Goal: Task Accomplishment & Management: Use online tool/utility

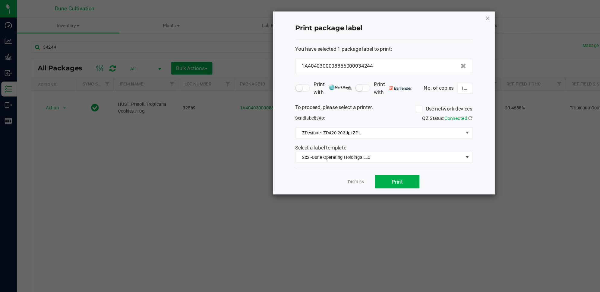
click at [398, 12] on icon "button" at bounding box center [398, 14] width 4 height 7
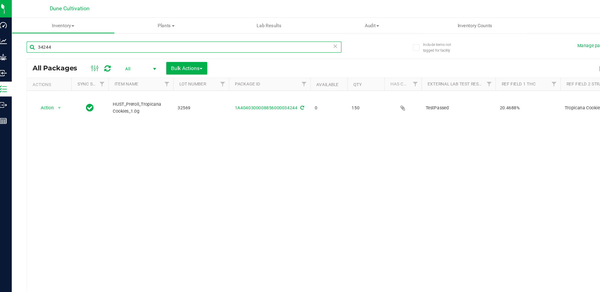
click at [212, 39] on input "34244" at bounding box center [155, 38] width 256 height 9
type input "3"
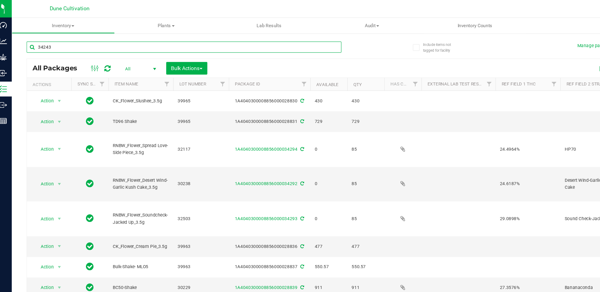
type input "34243"
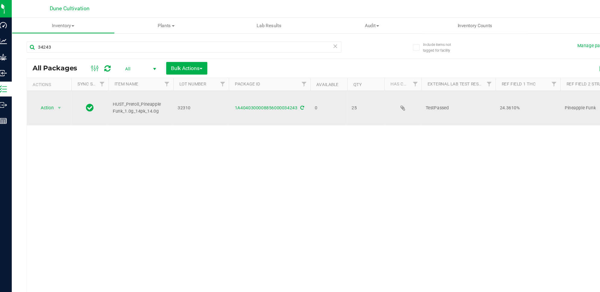
click at [250, 86] on icon at bounding box center [251, 88] width 3 height 4
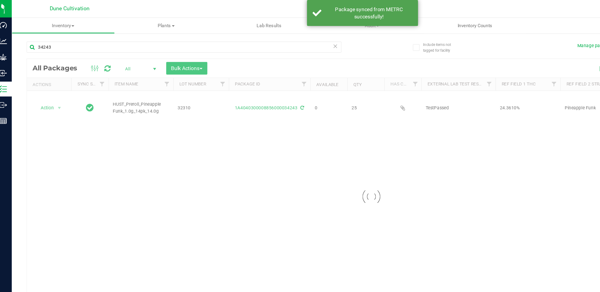
click at [244, 82] on div at bounding box center [307, 160] width 561 height 224
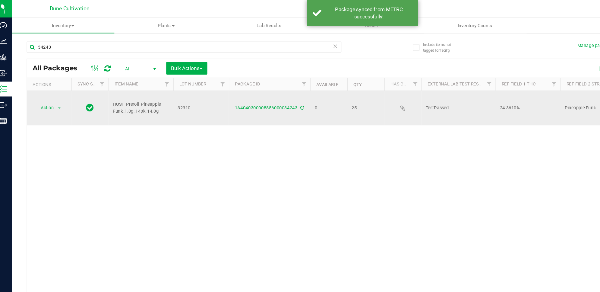
click at [225, 85] on div "1A4040300008856000034243" at bounding box center [224, 88] width 68 height 6
click at [225, 86] on link "1A4040300008856000034243" at bounding box center [221, 88] width 51 height 4
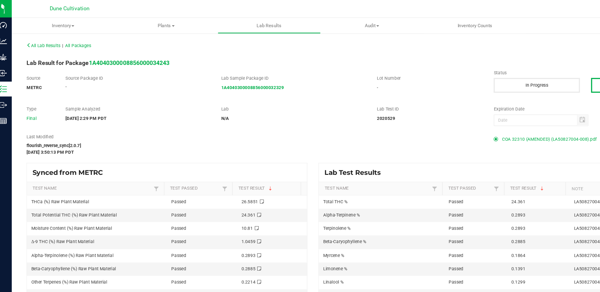
click at [459, 112] on span "COA 32310 (AMENDED) (LA50827004-008).pdf" at bounding box center [452, 113] width 77 height 9
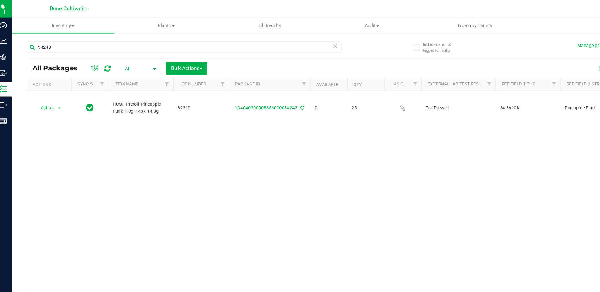
click at [52, 84] on div "Action Action Edit attributes Global inventory Locate package Package audit log…" at bounding box center [44, 88] width 29 height 8
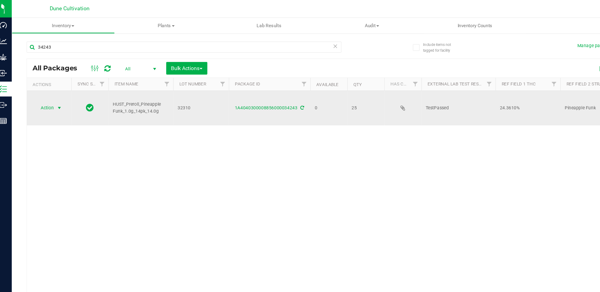
click at [49, 84] on span "Action" at bounding box center [41, 88] width 16 height 8
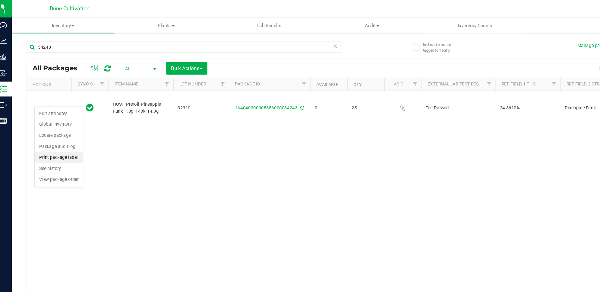
click at [65, 129] on li "Print package label" at bounding box center [52, 128] width 39 height 9
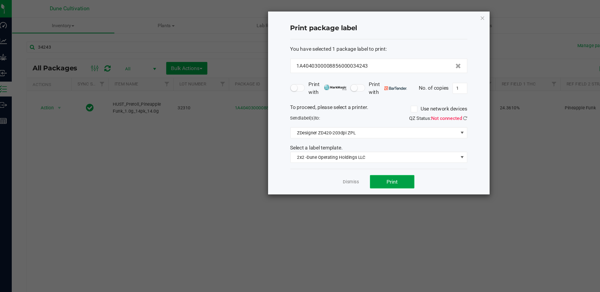
click at [320, 146] on span "Print" at bounding box center [324, 147] width 9 height 5
click at [396, 13] on icon "button" at bounding box center [398, 14] width 4 height 7
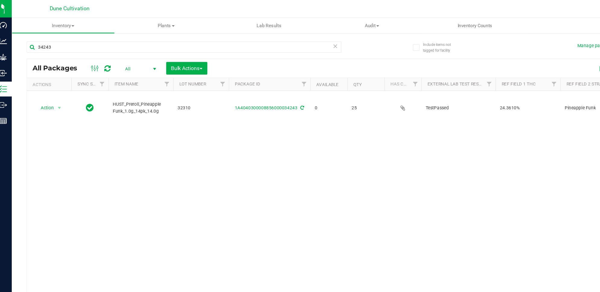
click at [91, 57] on icon at bounding box center [92, 55] width 5 height 6
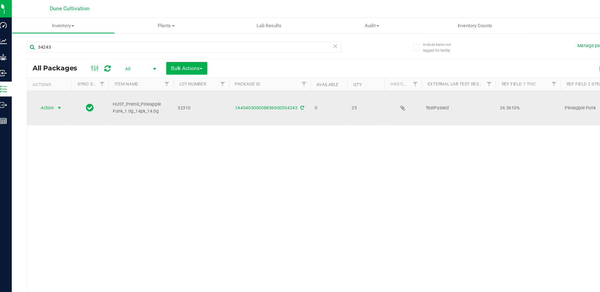
click at [51, 85] on span "select" at bounding box center [53, 87] width 5 height 5
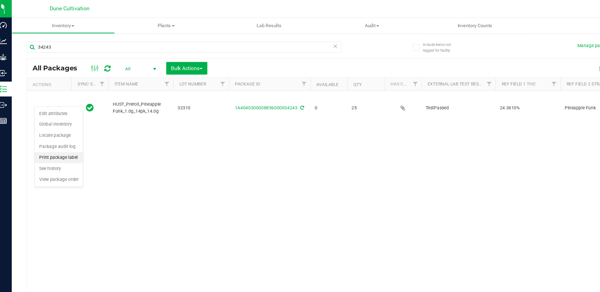
click at [59, 129] on li "Print package label" at bounding box center [52, 128] width 39 height 9
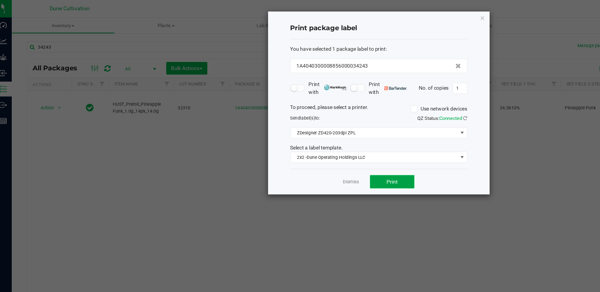
click at [336, 147] on button "Print" at bounding box center [324, 147] width 36 height 11
click at [396, 14] on icon "button" at bounding box center [398, 14] width 4 height 7
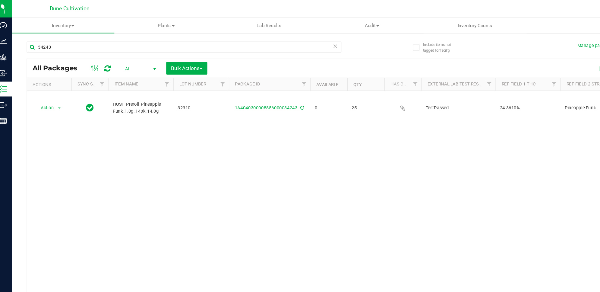
click at [91, 53] on icon at bounding box center [92, 55] width 5 height 6
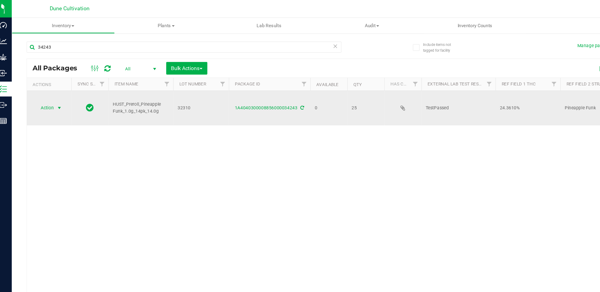
click at [43, 84] on span "Action" at bounding box center [41, 88] width 16 height 8
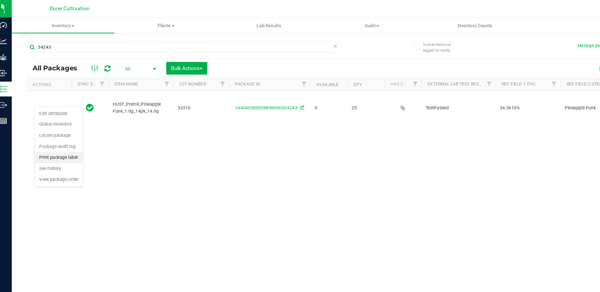
click at [63, 130] on li "Print package label" at bounding box center [52, 128] width 39 height 9
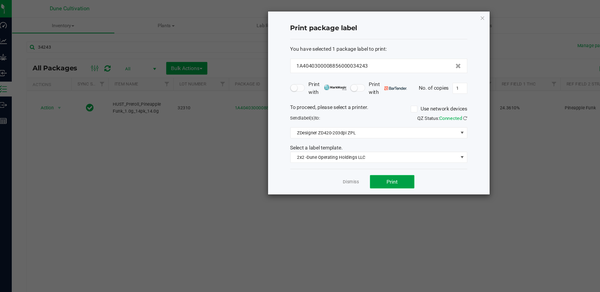
click at [326, 144] on button "Print" at bounding box center [324, 147] width 36 height 11
click at [397, 16] on icon "button" at bounding box center [398, 14] width 4 height 7
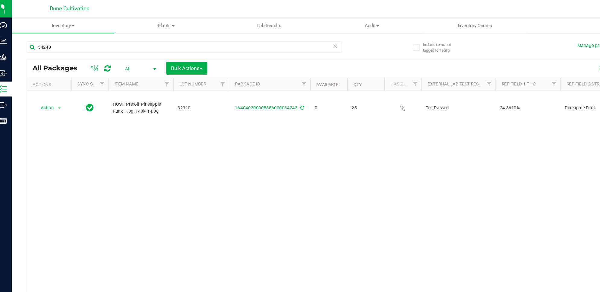
click at [94, 54] on icon at bounding box center [92, 55] width 5 height 6
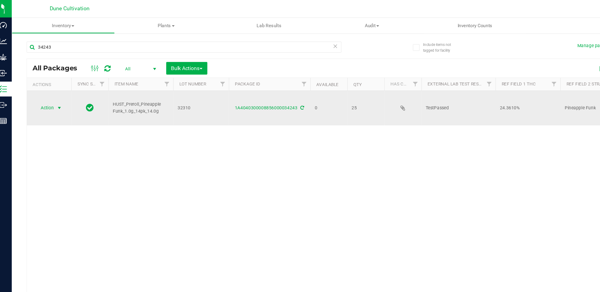
click at [46, 84] on span "Action" at bounding box center [41, 88] width 16 height 8
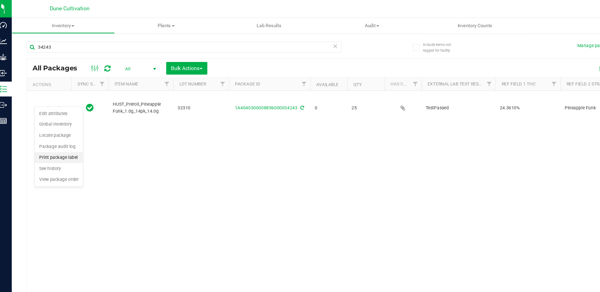
click at [60, 129] on li "Print package label" at bounding box center [52, 128] width 39 height 9
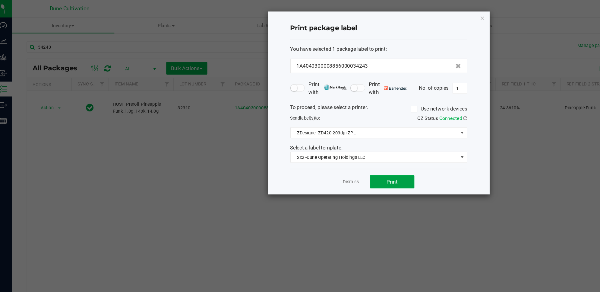
click at [317, 147] on button "Print" at bounding box center [324, 147] width 36 height 11
click at [398, 12] on icon "button" at bounding box center [398, 14] width 4 height 7
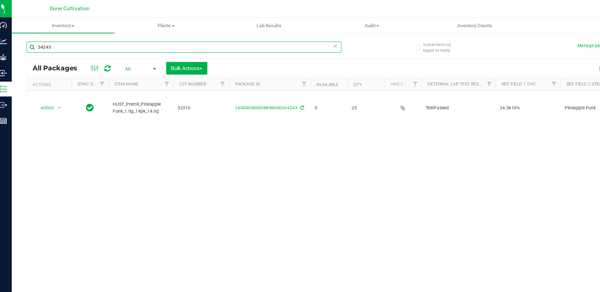
click at [82, 35] on input "34243" at bounding box center [155, 38] width 256 height 9
type input "34242"
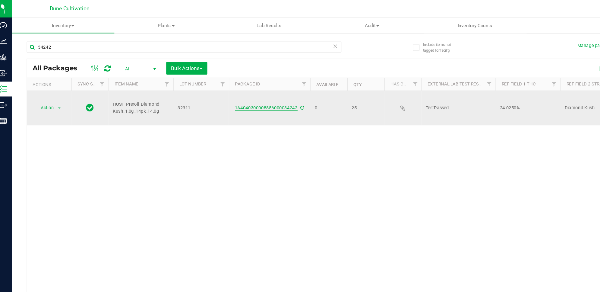
click at [233, 86] on link "1A4040300008856000034242" at bounding box center [221, 88] width 51 height 4
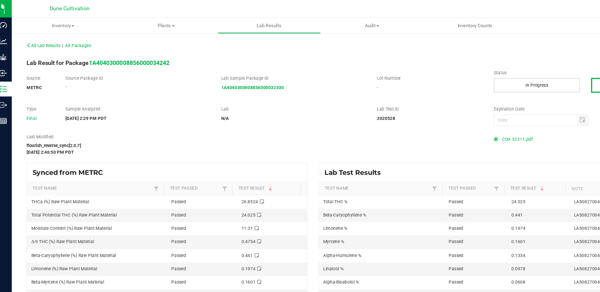
click at [417, 114] on span "COA 32311.pdf" at bounding box center [426, 113] width 25 height 9
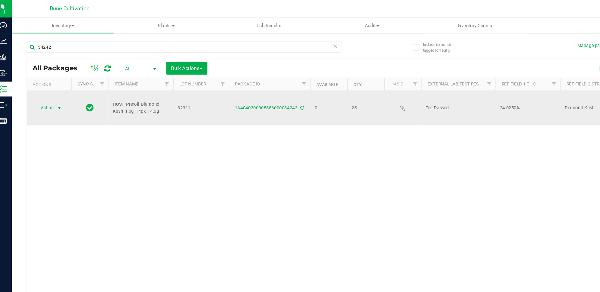
click at [48, 84] on span "Action" at bounding box center [41, 88] width 16 height 8
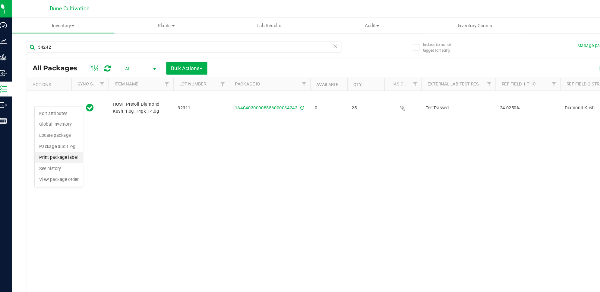
click at [63, 128] on li "Print package label" at bounding box center [52, 128] width 39 height 9
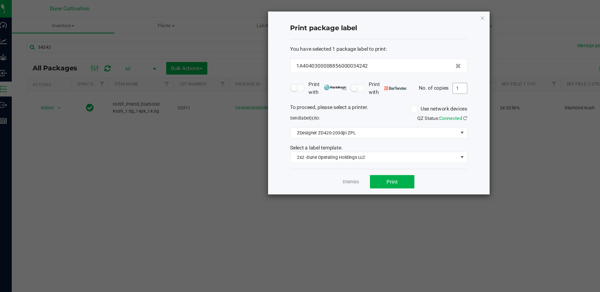
click at [375, 70] on input "1" at bounding box center [379, 72] width 11 height 8
type input "25"
click at [331, 148] on button "Print" at bounding box center [324, 147] width 36 height 11
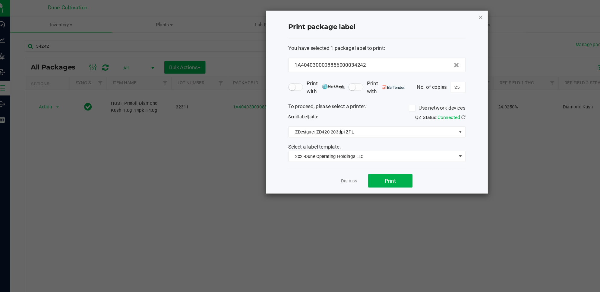
click at [397, 14] on icon "button" at bounding box center [398, 14] width 4 height 7
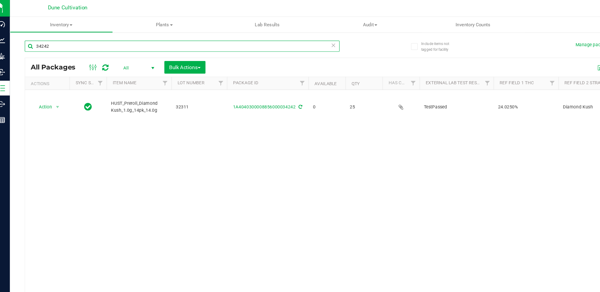
click at [246, 36] on input "34242" at bounding box center [155, 38] width 256 height 9
type input "34237"
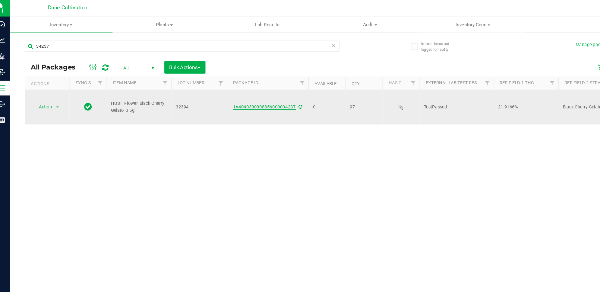
click at [235, 86] on link "1A4040300008856000034237" at bounding box center [221, 88] width 51 height 4
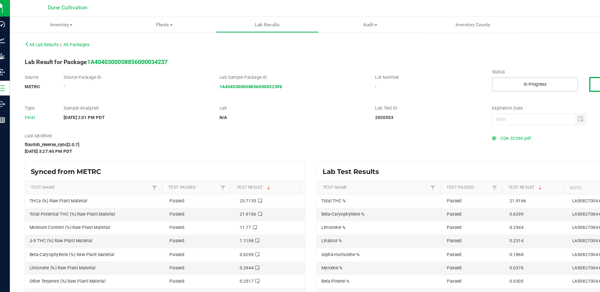
scroll to position [5, 0]
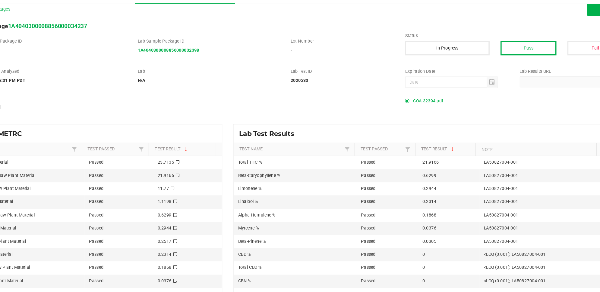
click at [419, 108] on span "COA 32394.pdf" at bounding box center [426, 107] width 25 height 9
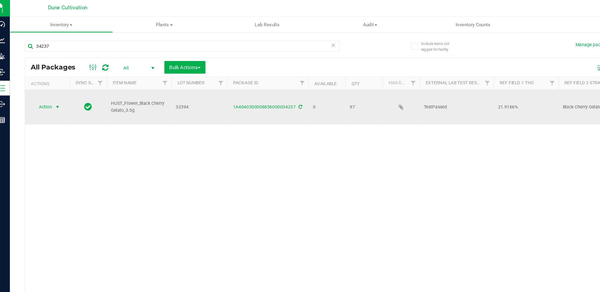
click at [41, 84] on span "Action" at bounding box center [41, 88] width 16 height 8
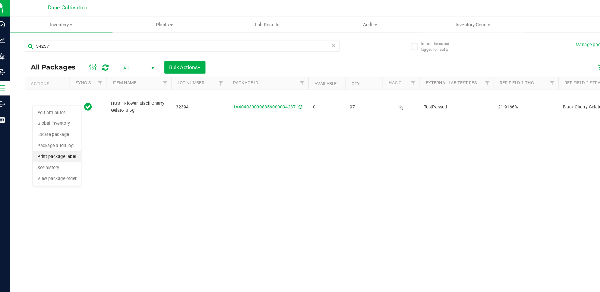
click at [63, 128] on li "Print package label" at bounding box center [52, 128] width 39 height 9
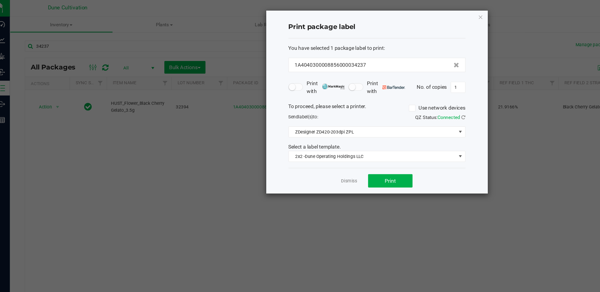
drag, startPoint x: 376, startPoint y: 19, endPoint x: 375, endPoint y: 42, distance: 23.3
click at [375, 42] on div "Print package label You have selected 1 package label to print : 1A404030000885…" at bounding box center [313, 83] width 180 height 149
click at [401, 12] on div "Print package label You have selected 1 package label to print : 1A404030000885…" at bounding box center [313, 83] width 180 height 149
click at [397, 14] on icon "button" at bounding box center [398, 14] width 4 height 7
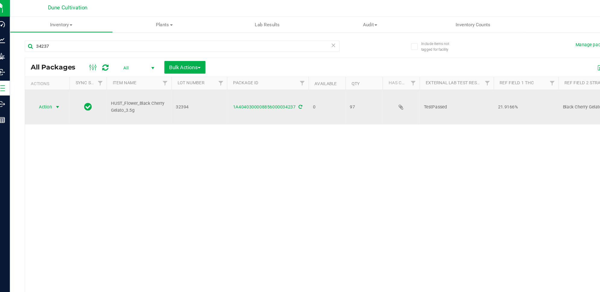
click at [55, 85] on span "select" at bounding box center [53, 87] width 5 height 5
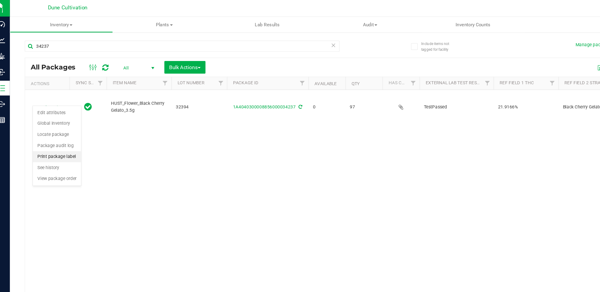
click at [62, 127] on li "Print package label" at bounding box center [52, 128] width 39 height 9
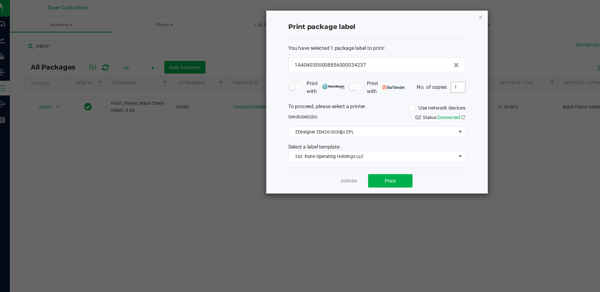
click at [381, 72] on input "1" at bounding box center [379, 72] width 11 height 8
type input "97"
click at [332, 147] on button "Print" at bounding box center [324, 147] width 36 height 11
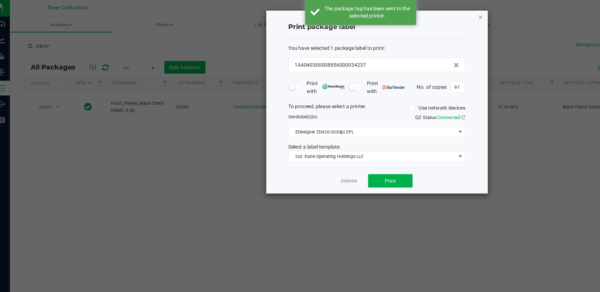
click at [398, 15] on icon "button" at bounding box center [398, 14] width 4 height 7
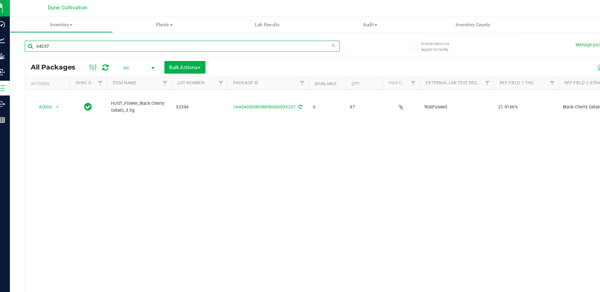
click at [103, 40] on input "34237" at bounding box center [155, 38] width 256 height 9
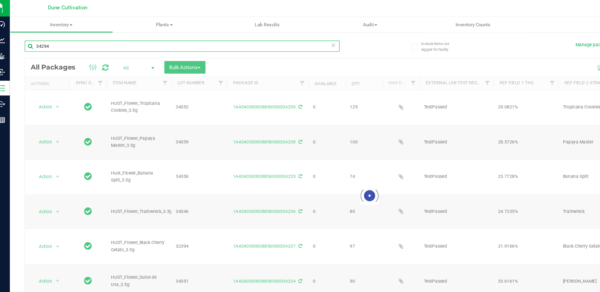
type input "34294"
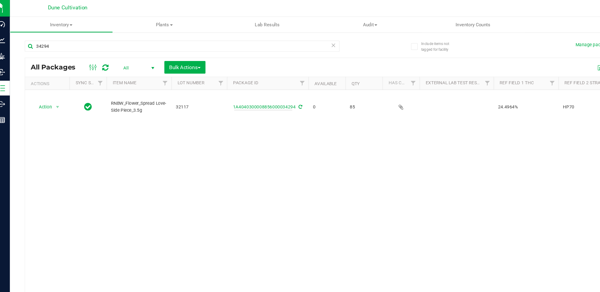
click at [220, 69] on th "Package ID" at bounding box center [224, 68] width 66 height 11
click at [233, 86] on link "1A4040300008856000034294" at bounding box center [221, 88] width 51 height 4
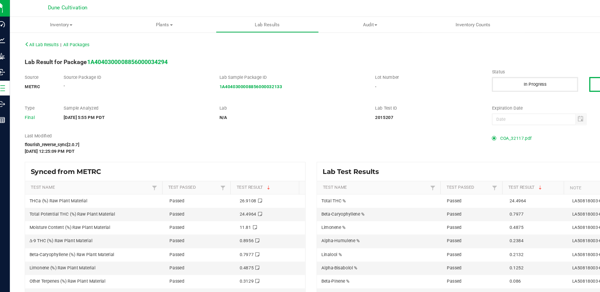
click at [420, 116] on span "COA_32117.pdf" at bounding box center [427, 113] width 26 height 9
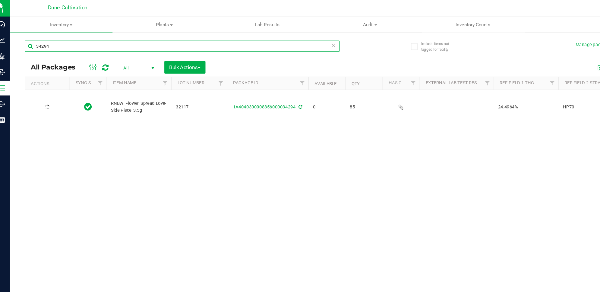
click at [200, 37] on input "34294" at bounding box center [155, 38] width 256 height 9
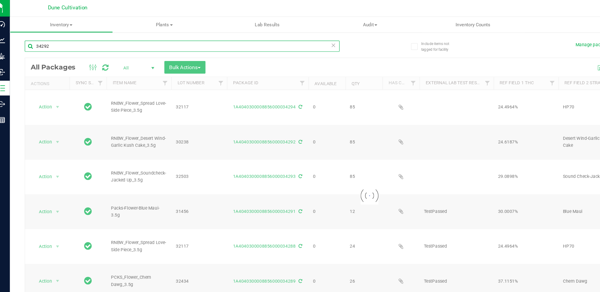
type input "34292"
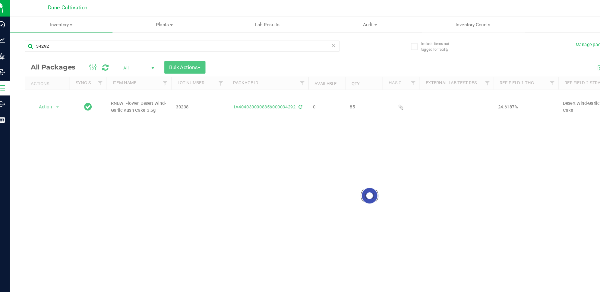
click at [236, 82] on div at bounding box center [307, 160] width 561 height 224
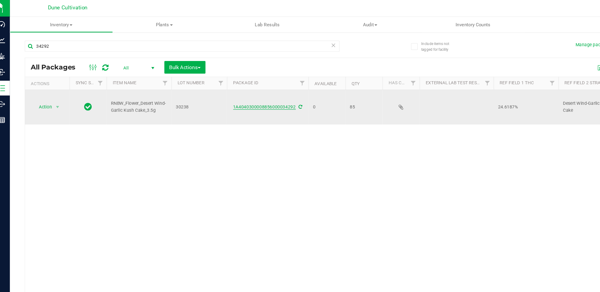
click at [236, 86] on link "1A4040300008856000034292" at bounding box center [221, 88] width 51 height 4
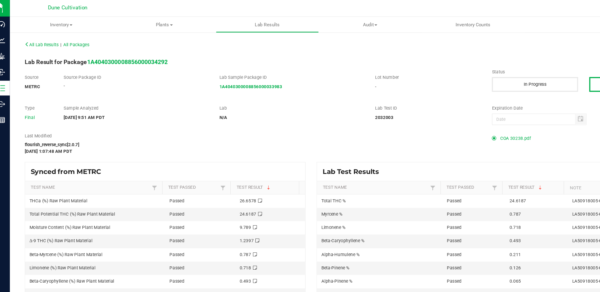
click at [419, 111] on span "COA 30238.pdf" at bounding box center [426, 113] width 25 height 9
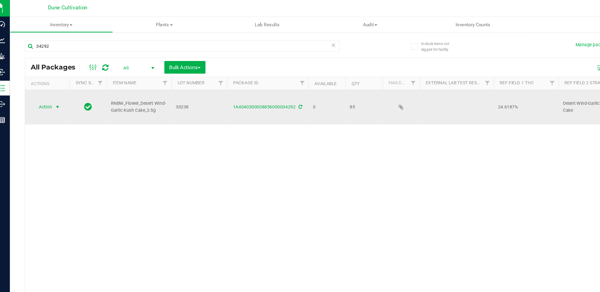
click at [48, 84] on span "Action" at bounding box center [41, 88] width 16 height 8
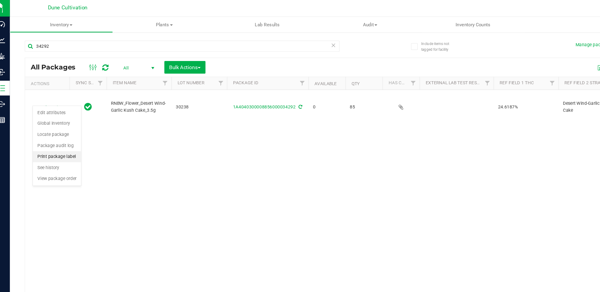
click at [62, 129] on li "Print package label" at bounding box center [52, 128] width 39 height 9
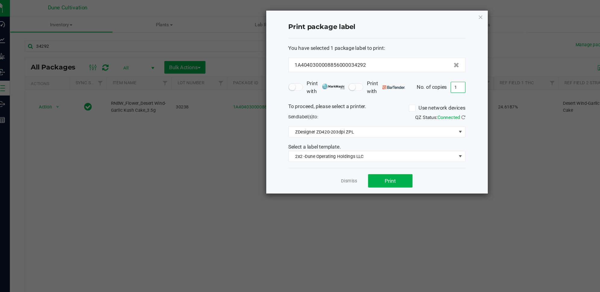
click at [381, 74] on input "1" at bounding box center [379, 72] width 11 height 8
type input "85"
click at [336, 151] on button "Print" at bounding box center [324, 147] width 36 height 11
click at [397, 11] on icon "button" at bounding box center [398, 14] width 4 height 7
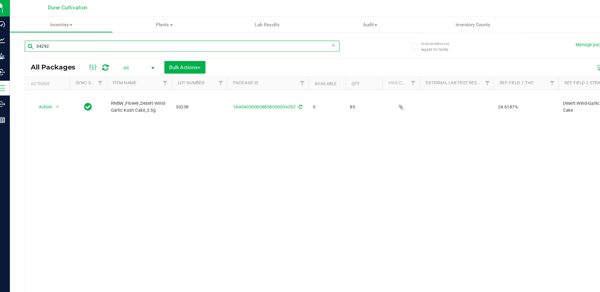
click at [103, 36] on input "34292" at bounding box center [155, 38] width 256 height 9
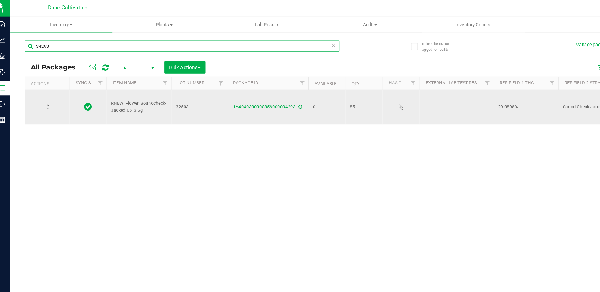
type input "34293"
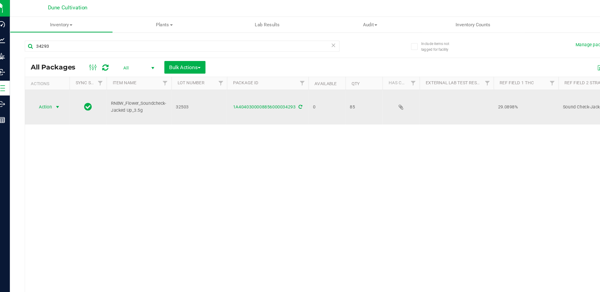
click at [53, 85] on span "select" at bounding box center [53, 87] width 5 height 5
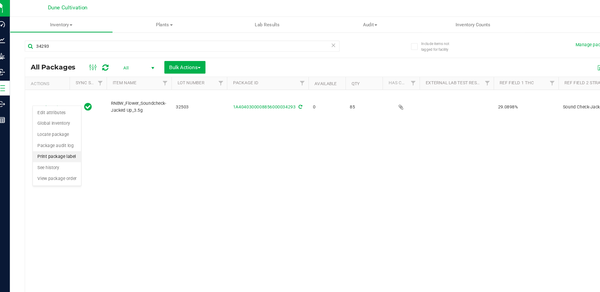
click at [64, 131] on li "Print package label" at bounding box center [52, 128] width 39 height 9
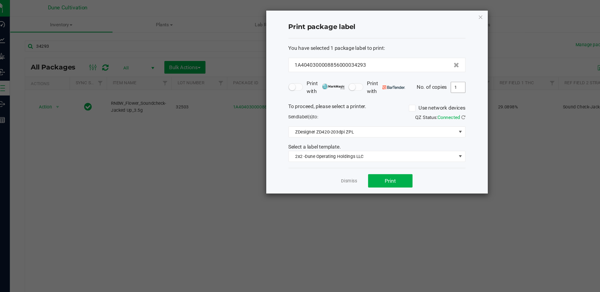
click at [377, 72] on input "1" at bounding box center [379, 72] width 11 height 8
type input "85"
click at [334, 146] on button "Print" at bounding box center [324, 147] width 36 height 11
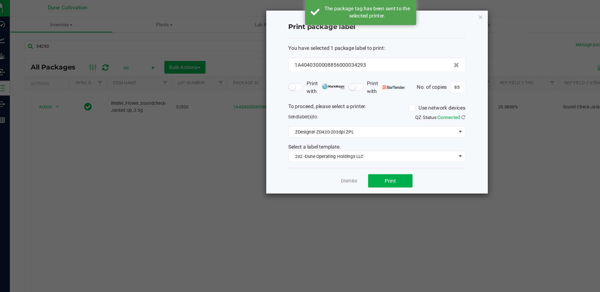
click at [401, 15] on div "Print package label You have selected 1 package label to print : 1A404030000885…" at bounding box center [313, 83] width 180 height 149
click at [395, 13] on div "Print package label You have selected 1 package label to print : 1A404030000885…" at bounding box center [313, 83] width 180 height 149
click at [396, 17] on icon "button" at bounding box center [398, 14] width 4 height 7
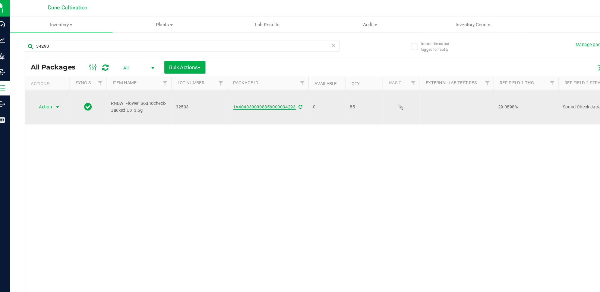
click at [204, 86] on link "1A4040300008856000034293" at bounding box center [221, 88] width 51 height 4
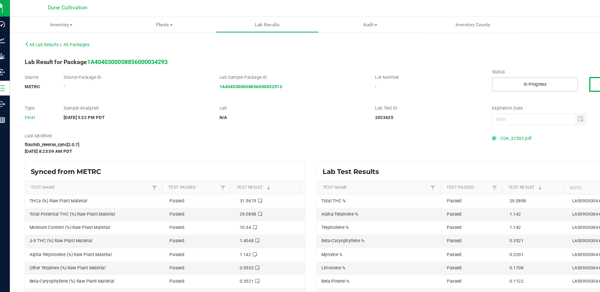
click at [417, 117] on span "COA_32503.pdf" at bounding box center [427, 113] width 26 height 9
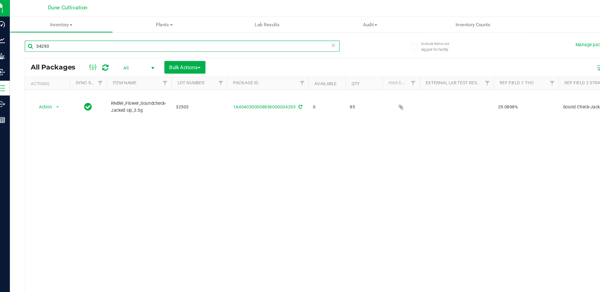
click at [91, 39] on input "34293" at bounding box center [155, 38] width 256 height 9
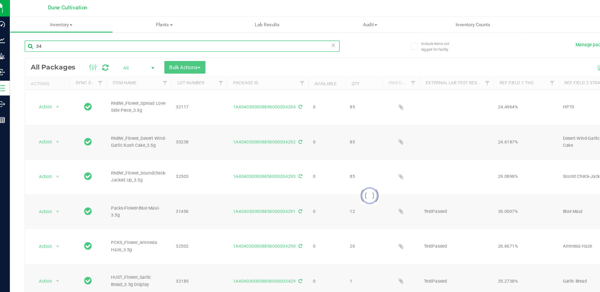
type input "3"
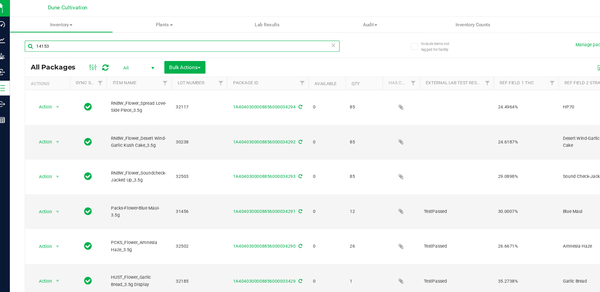
type input "14153"
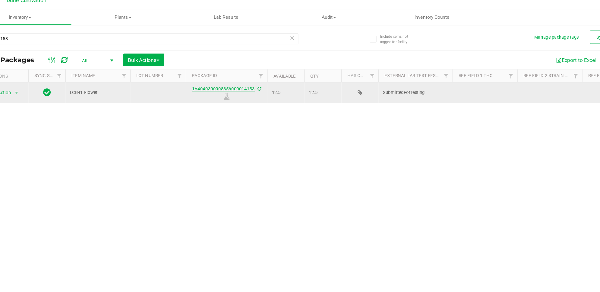
click at [225, 79] on link "1A4040300008856000014153" at bounding box center [221, 79] width 51 height 4
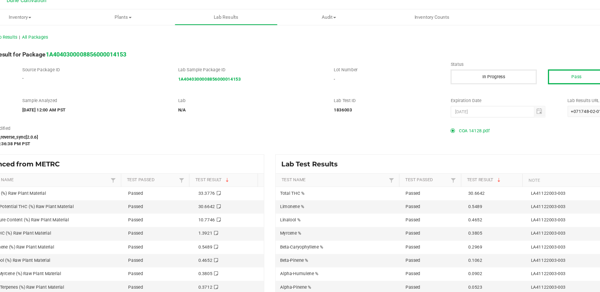
click at [422, 112] on span "COA 14128.pdf" at bounding box center [426, 113] width 25 height 9
click at [433, 113] on span "COA 14128.pdf" at bounding box center [426, 113] width 25 height 9
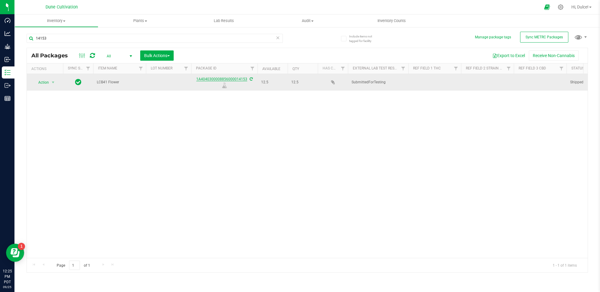
click at [229, 79] on link "1A4040300008856000014153" at bounding box center [221, 79] width 51 height 4
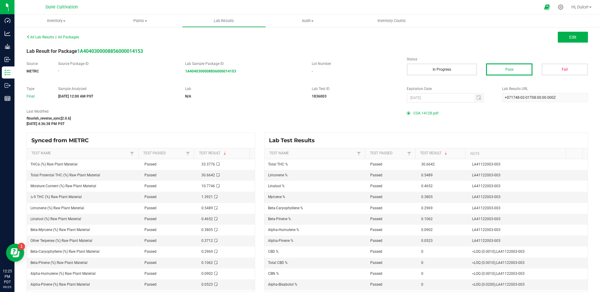
click at [420, 111] on span "COA 14128.pdf" at bounding box center [426, 113] width 25 height 9
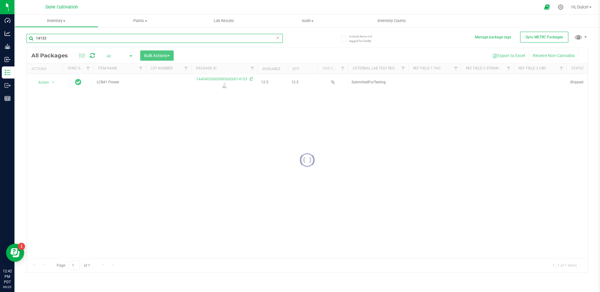
click at [150, 37] on input "14153" at bounding box center [155, 38] width 256 height 9
type input "1"
type input "34237"
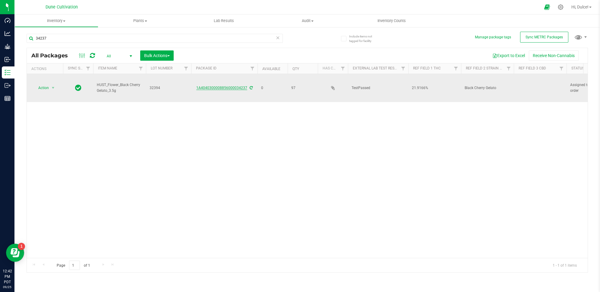
click at [236, 86] on link "1A4040300008856000034237" at bounding box center [221, 88] width 51 height 4
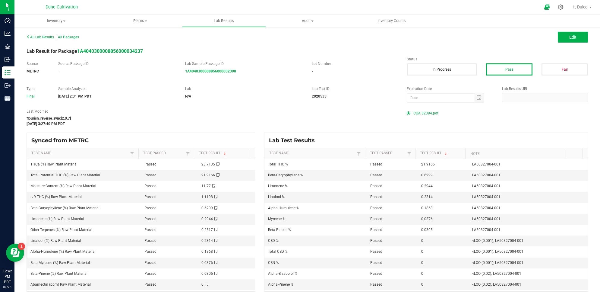
click at [423, 110] on span "COA 32394.pdf" at bounding box center [426, 113] width 25 height 9
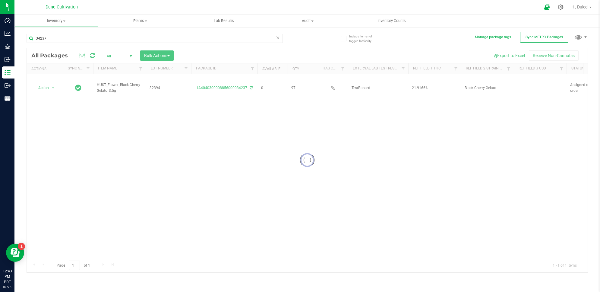
click at [52, 82] on div at bounding box center [307, 160] width 561 height 224
click at [52, 85] on span "select" at bounding box center [53, 87] width 5 height 5
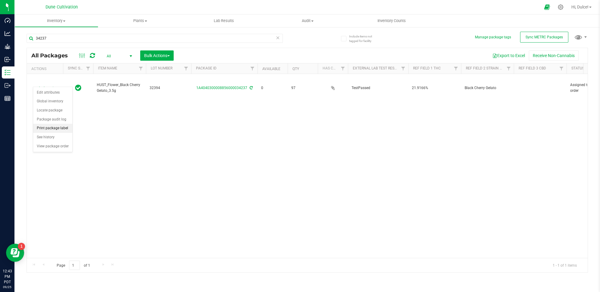
click at [65, 130] on li "Print package label" at bounding box center [52, 128] width 39 height 9
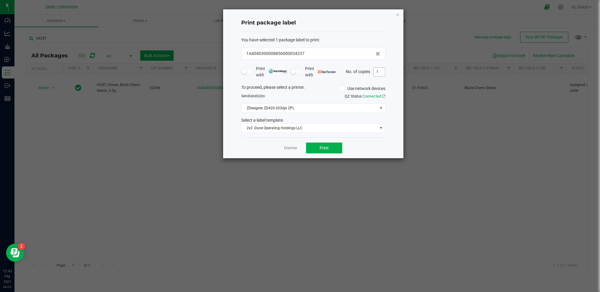
click at [380, 71] on input "1" at bounding box center [379, 72] width 11 height 8
type input "97"
click at [329, 149] on button "Print" at bounding box center [324, 147] width 36 height 11
click at [399, 11] on icon "button" at bounding box center [398, 14] width 4 height 7
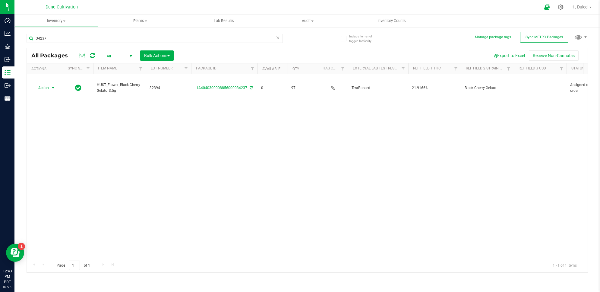
click at [91, 55] on icon at bounding box center [92, 55] width 5 height 6
click at [245, 95] on div "Action Action Edit attributes Global inventory Locate package Package audit log…" at bounding box center [307, 166] width 561 height 184
click at [93, 57] on icon at bounding box center [92, 55] width 5 height 6
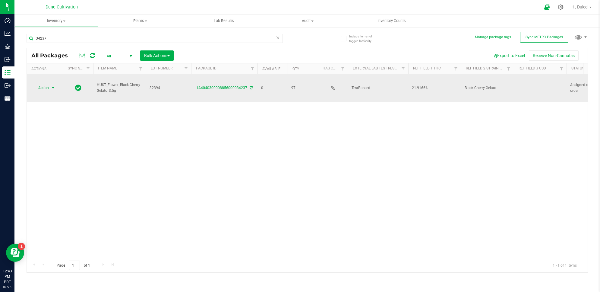
click at [50, 84] on span "select" at bounding box center [53, 88] width 8 height 8
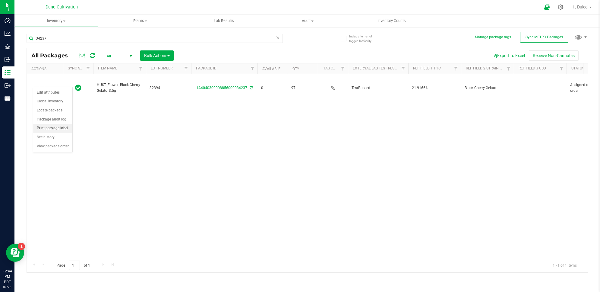
click at [57, 130] on li "Print package label" at bounding box center [52, 128] width 39 height 9
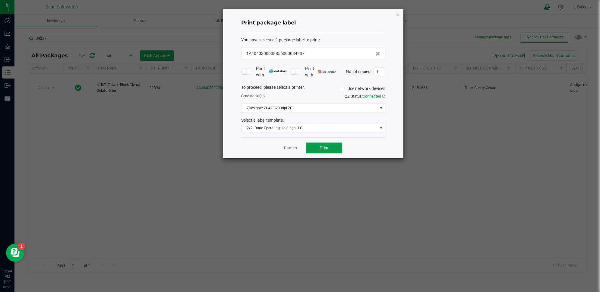
click at [328, 145] on button "Print" at bounding box center [324, 147] width 36 height 11
click at [400, 14] on div "Print package label You have selected 1 package label to print : 1A404030000885…" at bounding box center [313, 83] width 180 height 149
click at [402, 12] on div "Print package label You have selected 1 package label to print : 1A404030000885…" at bounding box center [313, 83] width 180 height 149
click at [401, 11] on div "Print package label You have selected 1 package label to print : 1A404030000885…" at bounding box center [313, 83] width 180 height 149
click at [397, 16] on icon "button" at bounding box center [398, 14] width 4 height 7
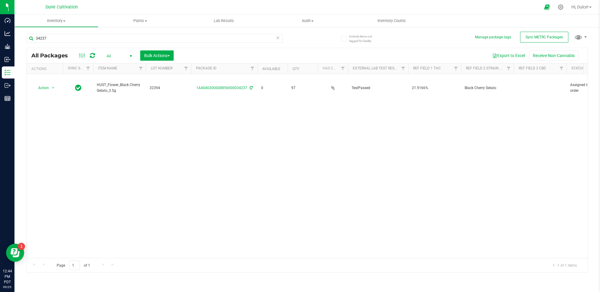
click at [91, 55] on icon at bounding box center [92, 55] width 5 height 6
click at [91, 57] on icon at bounding box center [92, 55] width 5 height 6
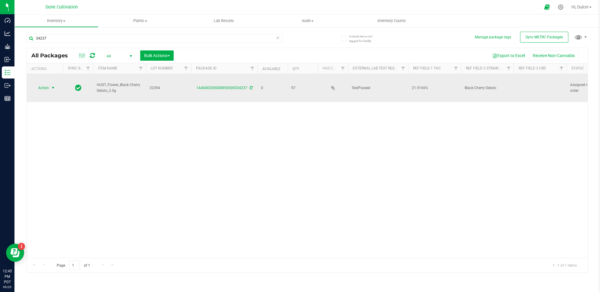
click at [45, 85] on span "Action" at bounding box center [41, 88] width 16 height 8
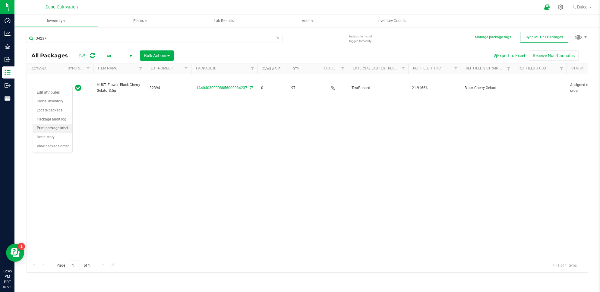
click at [63, 125] on li "Print package label" at bounding box center [52, 128] width 39 height 9
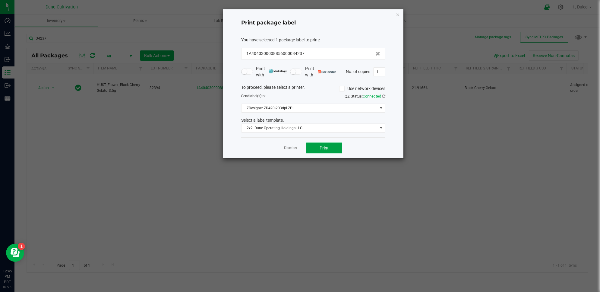
click at [335, 147] on button "Print" at bounding box center [324, 147] width 36 height 11
click at [399, 14] on icon "button" at bounding box center [398, 14] width 4 height 7
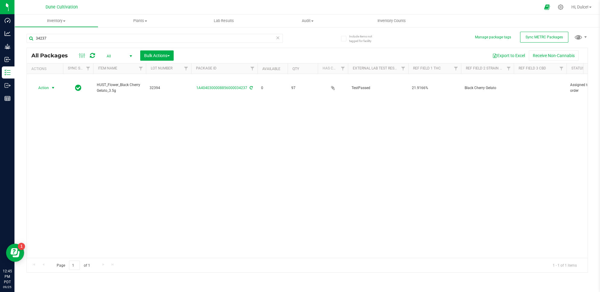
click at [88, 52] on div at bounding box center [87, 55] width 20 height 7
click at [91, 53] on icon at bounding box center [92, 55] width 5 height 6
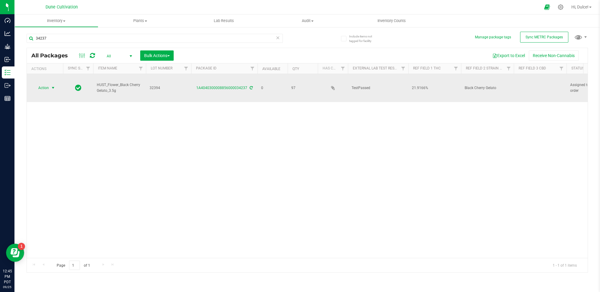
click at [54, 85] on span "select" at bounding box center [53, 87] width 5 height 5
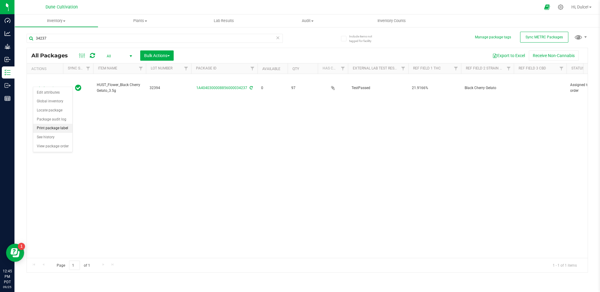
click at [66, 132] on li "Print package label" at bounding box center [52, 128] width 39 height 9
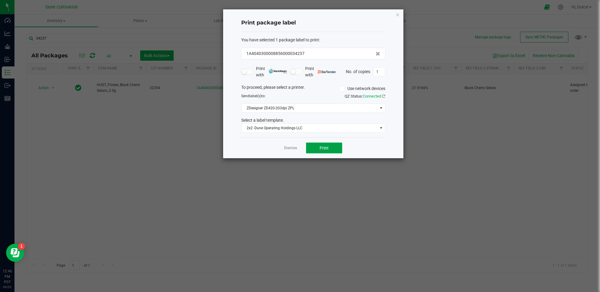
click at [336, 148] on button "Print" at bounding box center [324, 147] width 36 height 11
click at [397, 14] on icon "button" at bounding box center [398, 14] width 4 height 7
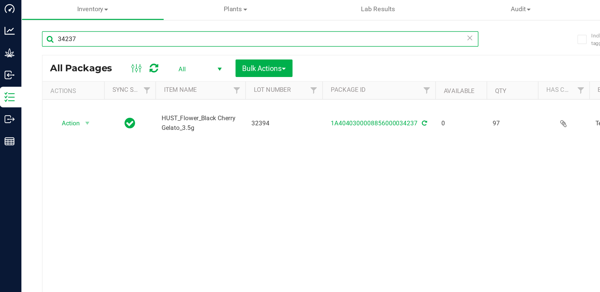
click at [198, 42] on input "34237" at bounding box center [155, 38] width 256 height 9
type input "3"
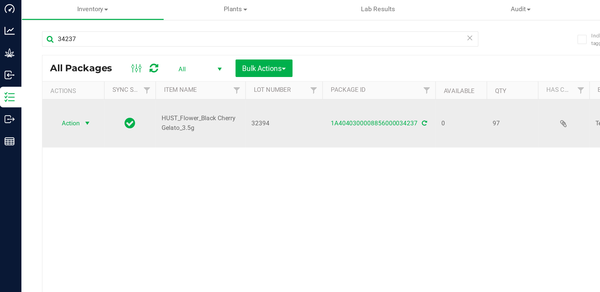
click at [46, 84] on span "Action" at bounding box center [41, 88] width 16 height 8
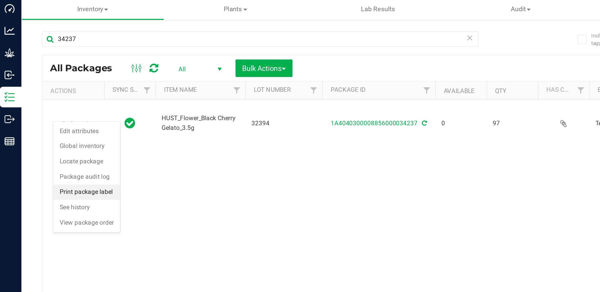
click at [63, 130] on li "Print package label" at bounding box center [52, 128] width 39 height 9
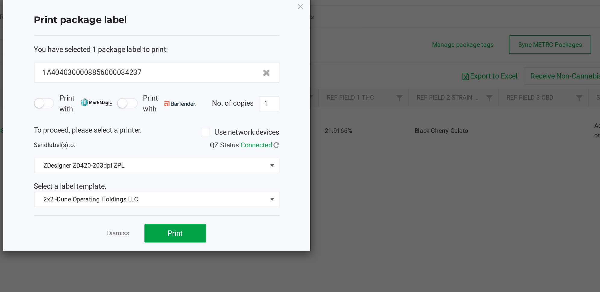
click at [323, 152] on button "Print" at bounding box center [324, 147] width 36 height 11
click at [396, 16] on icon "button" at bounding box center [398, 14] width 4 height 7
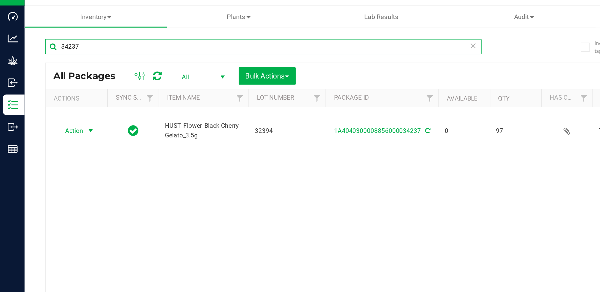
click at [111, 38] on input "34237" at bounding box center [155, 38] width 256 height 9
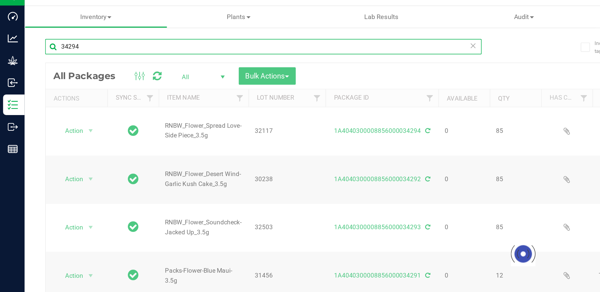
type input "34294"
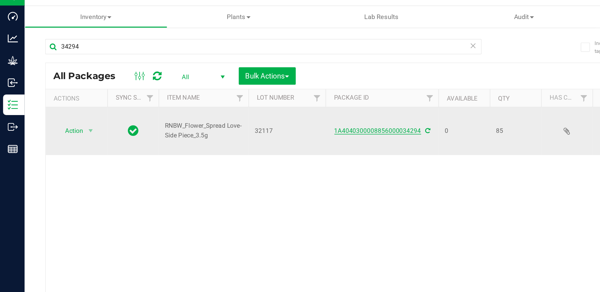
click at [219, 86] on link "1A4040300008856000034294" at bounding box center [221, 88] width 51 height 4
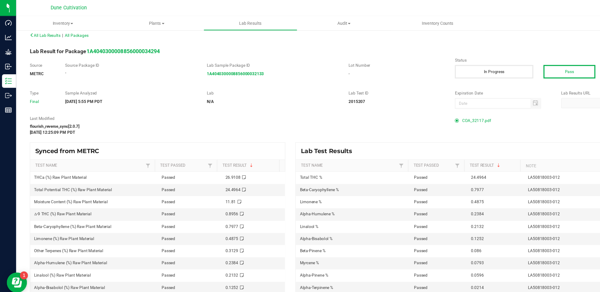
scroll to position [5, 0]
click at [424, 109] on span "COA_32117.pdf" at bounding box center [427, 108] width 26 height 9
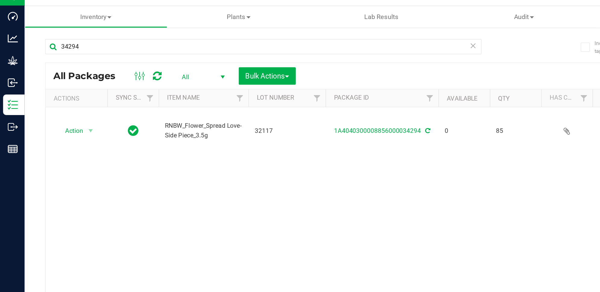
click at [94, 55] on icon at bounding box center [92, 55] width 5 height 6
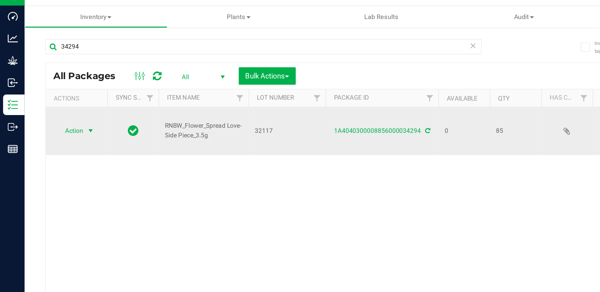
click at [52, 84] on span "select" at bounding box center [53, 88] width 8 height 8
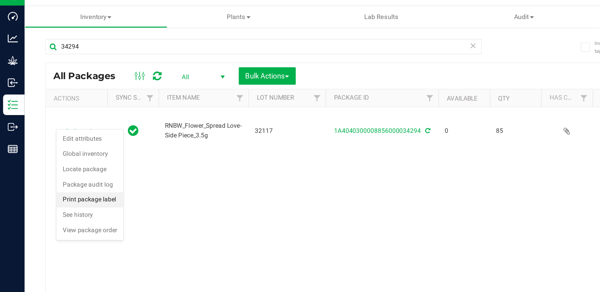
click at [62, 128] on li "Print package label" at bounding box center [52, 128] width 39 height 9
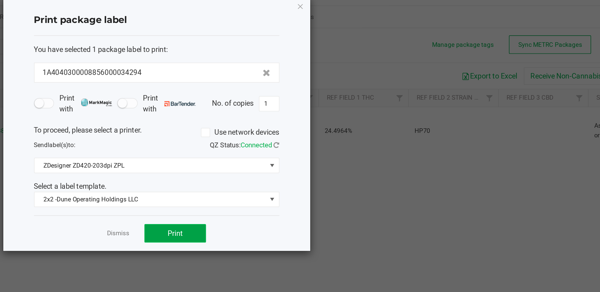
click at [329, 149] on button "Print" at bounding box center [324, 147] width 36 height 11
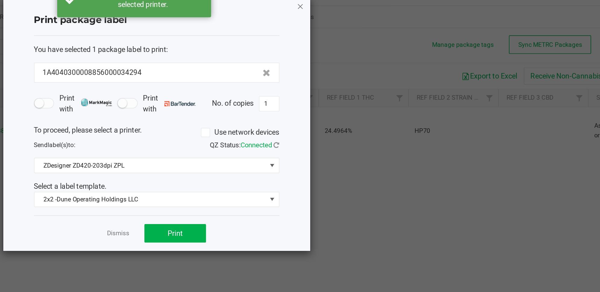
click at [396, 13] on icon "button" at bounding box center [398, 14] width 4 height 7
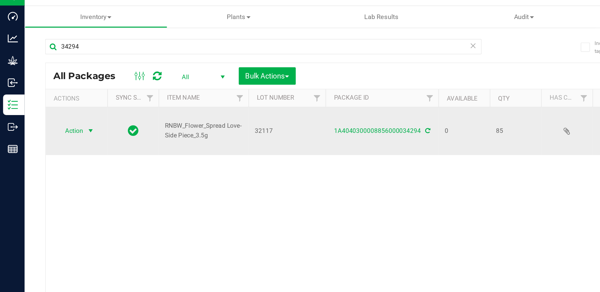
click at [45, 84] on span "Action" at bounding box center [41, 88] width 16 height 8
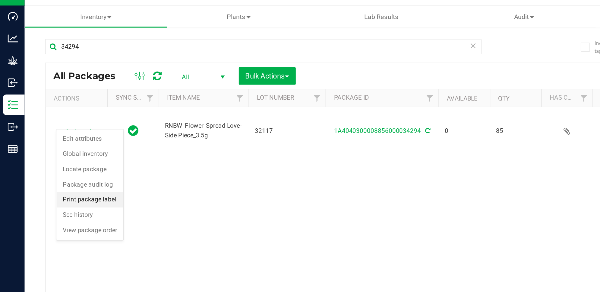
click at [57, 129] on li "Print package label" at bounding box center [52, 128] width 39 height 9
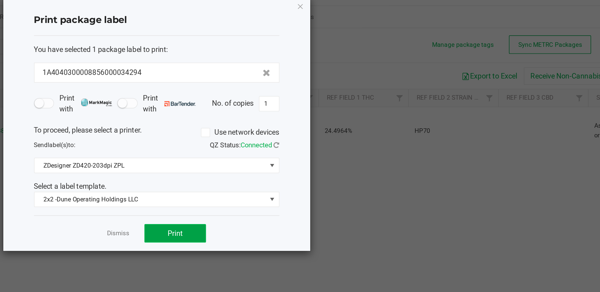
click at [314, 148] on button "Print" at bounding box center [324, 147] width 36 height 11
click at [398, 14] on icon "button" at bounding box center [398, 14] width 4 height 7
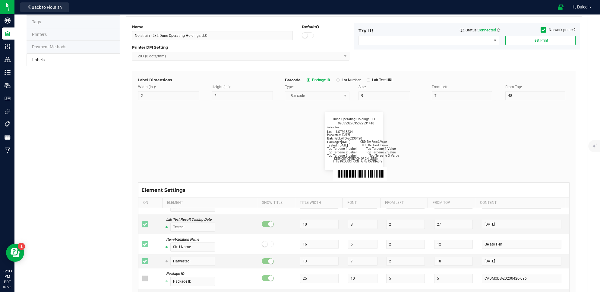
scroll to position [8, 0]
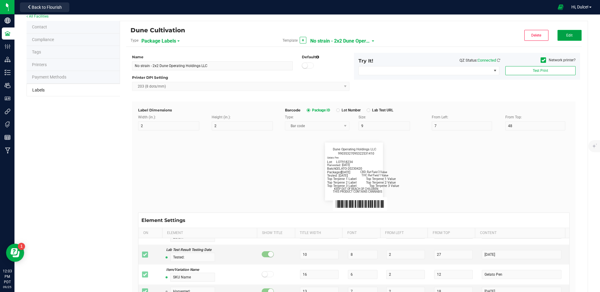
click at [566, 36] on span "Edit" at bounding box center [569, 35] width 6 height 4
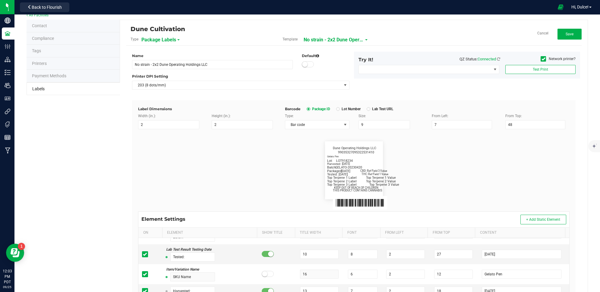
scroll to position [87, 0]
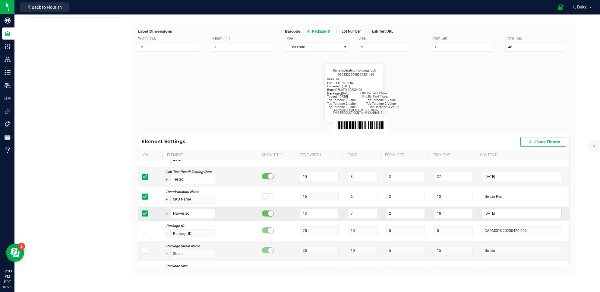
click at [512, 212] on input "[DATE]" at bounding box center [522, 213] width 80 height 9
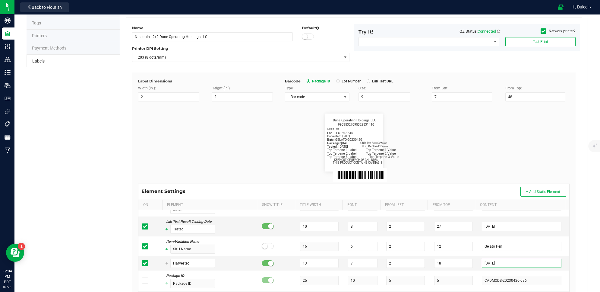
scroll to position [20, 0]
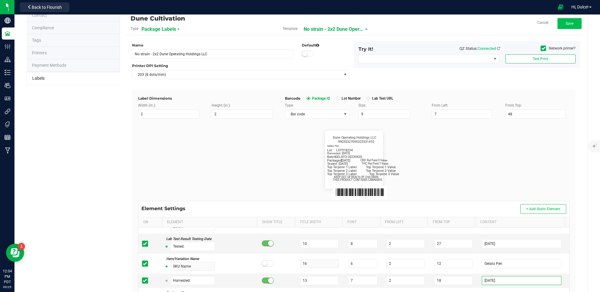
type input "2025-06-30"
click at [560, 23] on button "Save" at bounding box center [570, 23] width 24 height 11
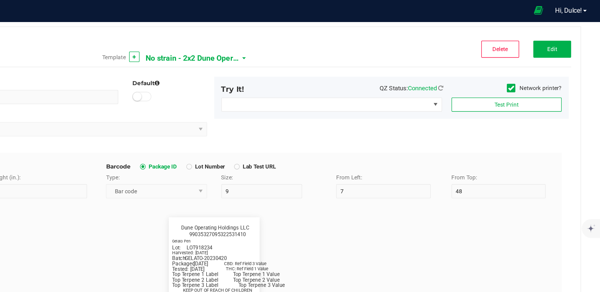
scroll to position [0, 0]
click at [569, 30] on button "Edit" at bounding box center [570, 31] width 24 height 11
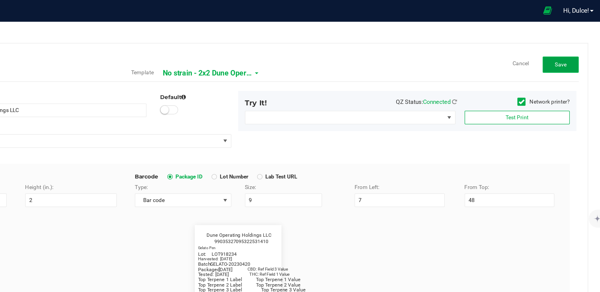
click at [569, 39] on button "Save" at bounding box center [570, 43] width 24 height 11
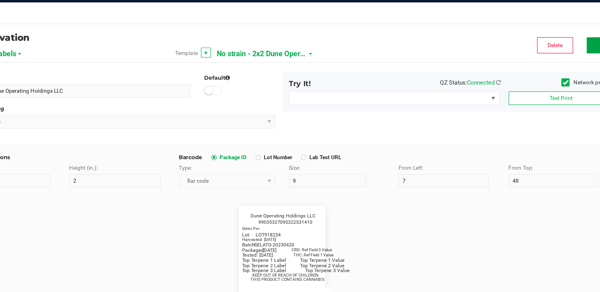
click at [566, 43] on span "Edit" at bounding box center [569, 43] width 6 height 4
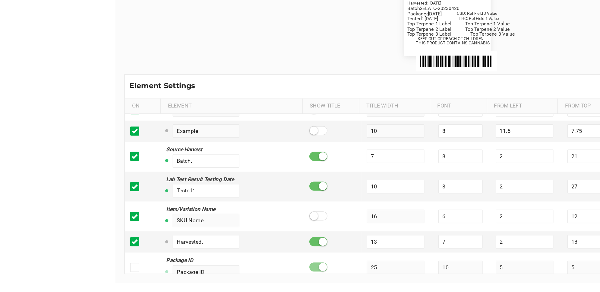
scroll to position [237, 0]
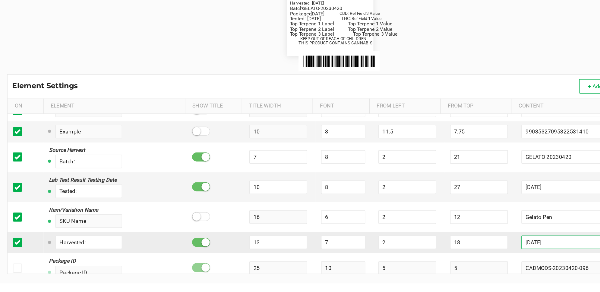
click at [507, 248] on input "2025-06-30" at bounding box center [522, 245] width 80 height 9
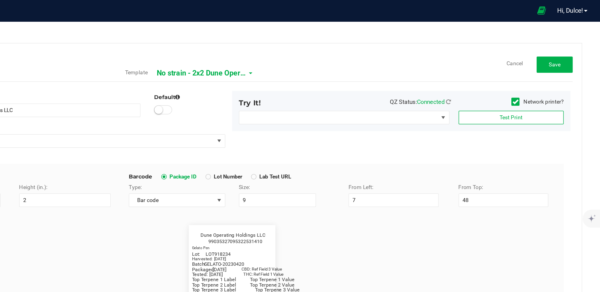
scroll to position [0, 0]
type input "[DATE]"
click at [562, 46] on button "Save" at bounding box center [570, 43] width 24 height 11
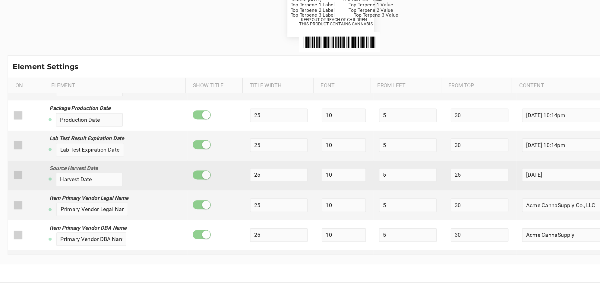
click at [147, 217] on span at bounding box center [145, 214] width 6 height 6
click at [143, 214] on icon at bounding box center [145, 214] width 4 height 0
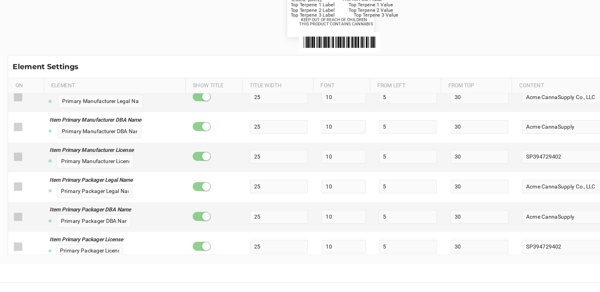
scroll to position [271, 0]
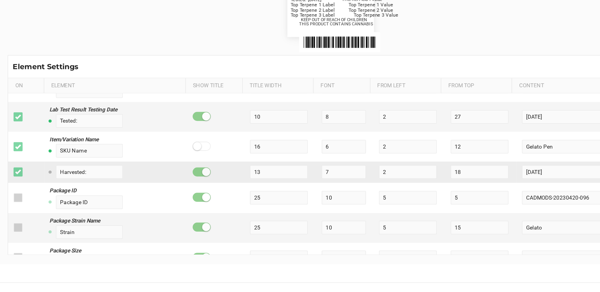
click at [149, 212] on label at bounding box center [146, 212] width 9 height 6
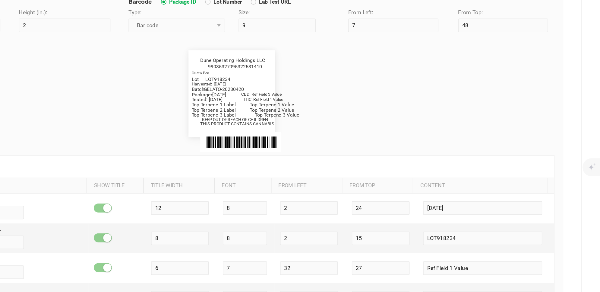
scroll to position [0, 0]
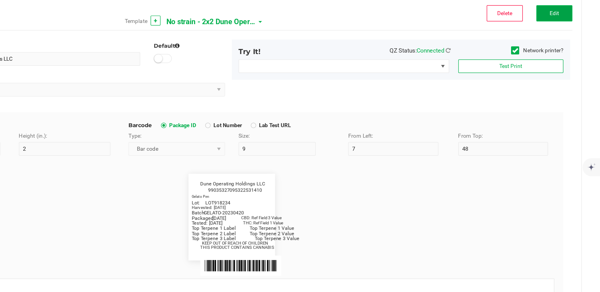
click at [567, 44] on button "Edit" at bounding box center [570, 43] width 24 height 11
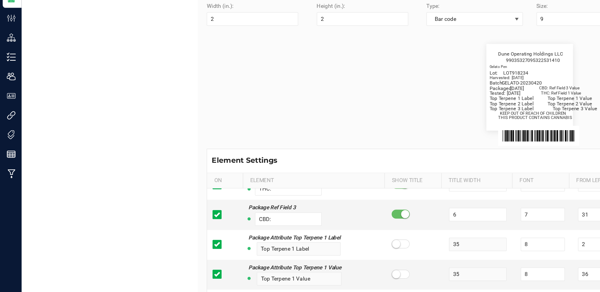
scroll to position [271, 0]
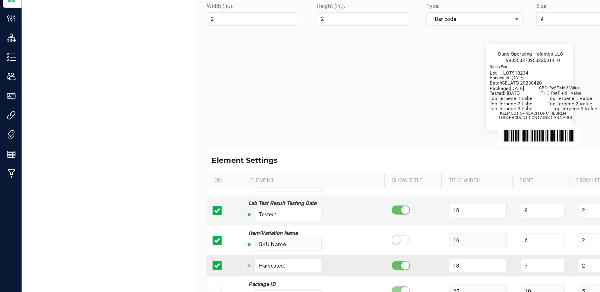
click at [145, 212] on icon at bounding box center [145, 212] width 4 height 0
click at [0, 0] on input "checkbox" at bounding box center [0, 0] width 0 height 0
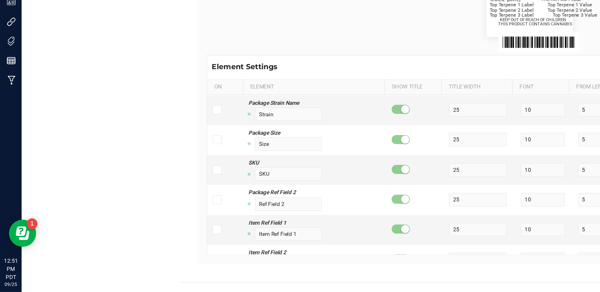
scroll to position [1005, 0]
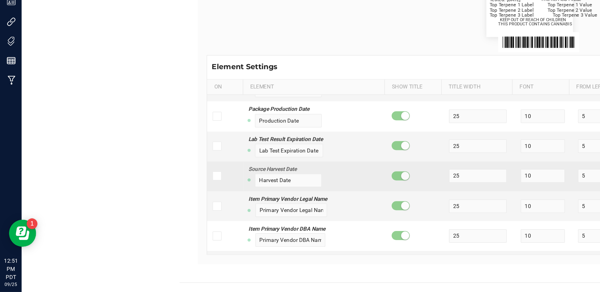
click at [144, 217] on span at bounding box center [145, 214] width 6 height 6
click at [0, 0] on input "checkbox" at bounding box center [0, 0] width 0 height 0
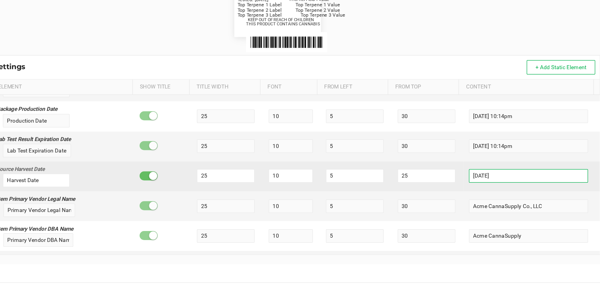
click at [508, 218] on input "2023-04-20" at bounding box center [522, 214] width 80 height 9
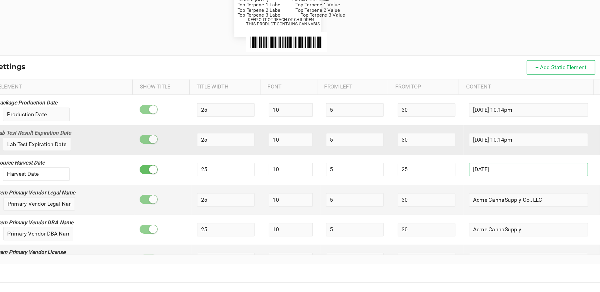
scroll to position [1010, 0]
type input "[DATE]"
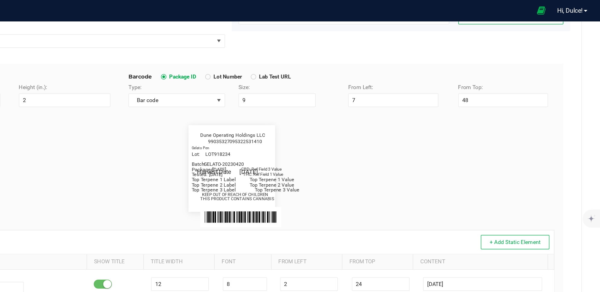
scroll to position [0, 0]
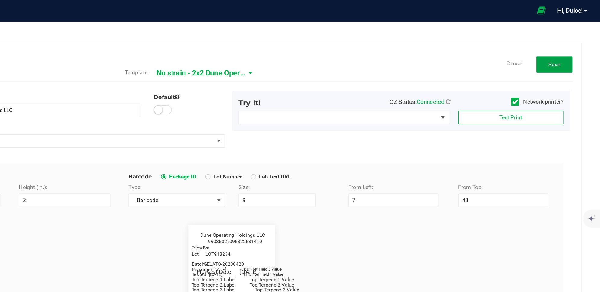
click at [566, 43] on span "Save" at bounding box center [570, 43] width 8 height 4
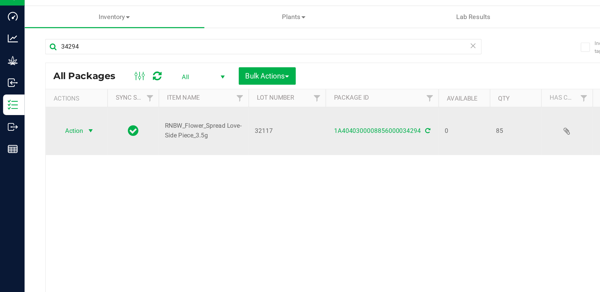
click at [53, 85] on span "select" at bounding box center [53, 87] width 5 height 5
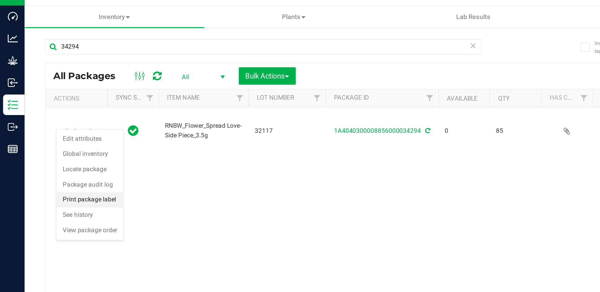
click at [62, 127] on li "Print package label" at bounding box center [52, 128] width 39 height 9
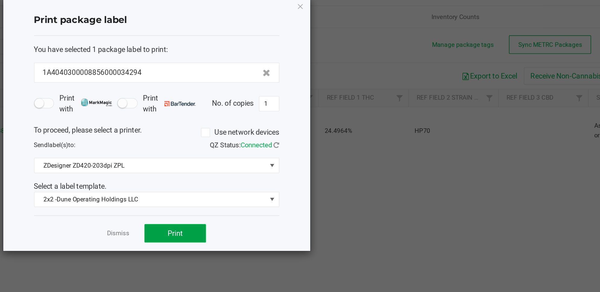
click at [330, 146] on button "Print" at bounding box center [324, 147] width 36 height 11
click at [398, 16] on icon "button" at bounding box center [398, 14] width 4 height 7
